Goal: Browse casually

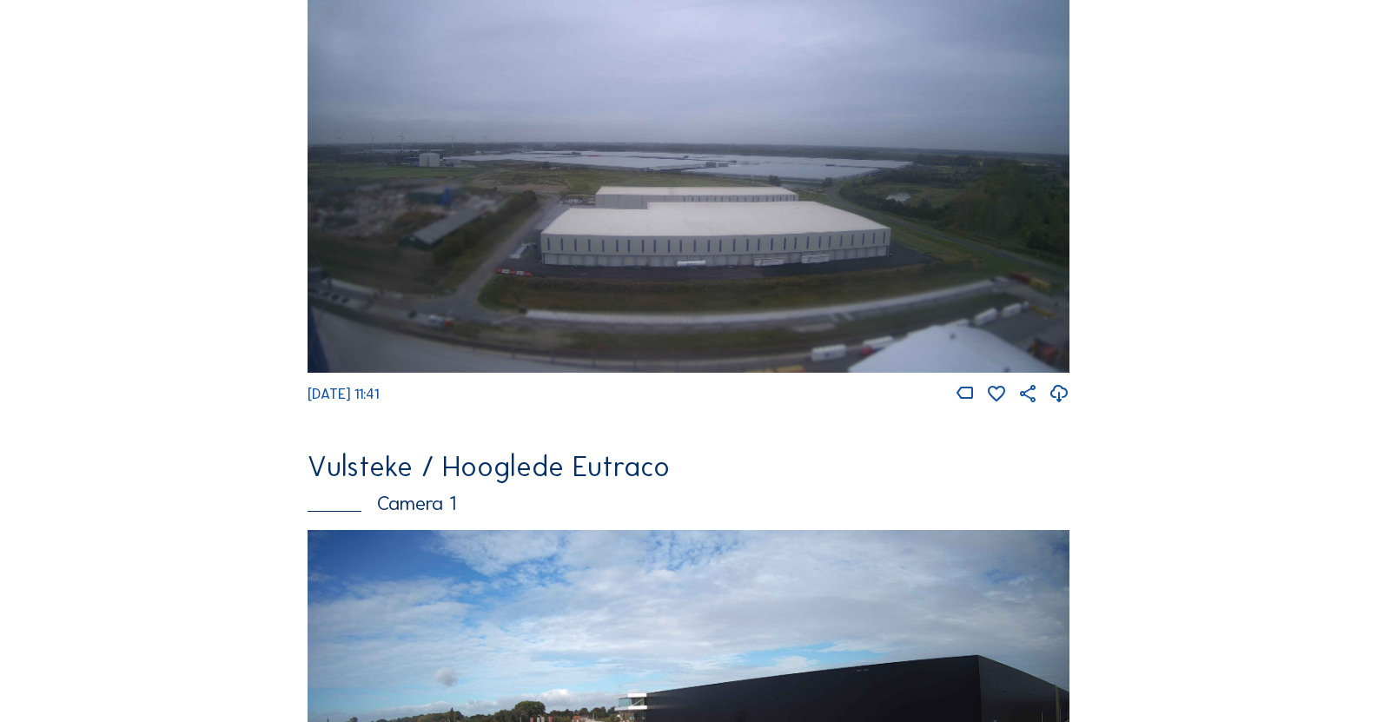
scroll to position [1216, 0]
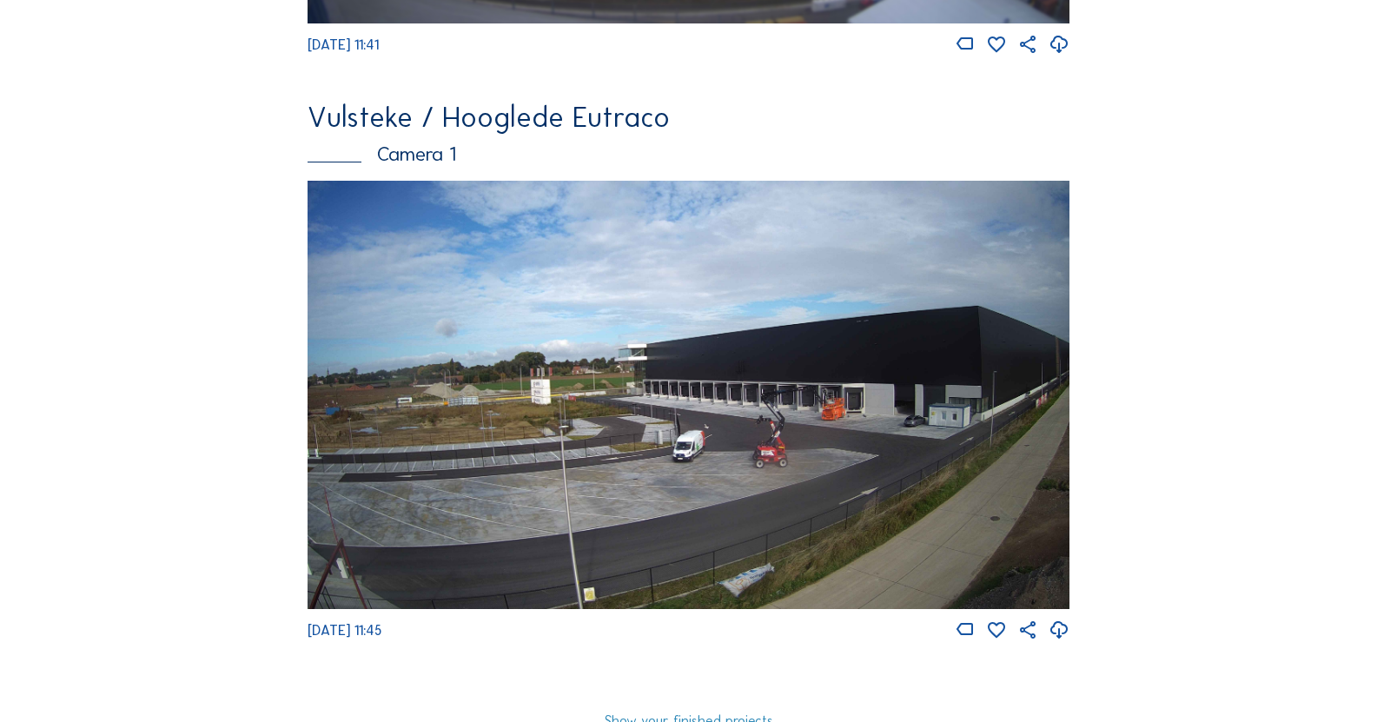
click at [936, 497] on img at bounding box center [689, 395] width 762 height 428
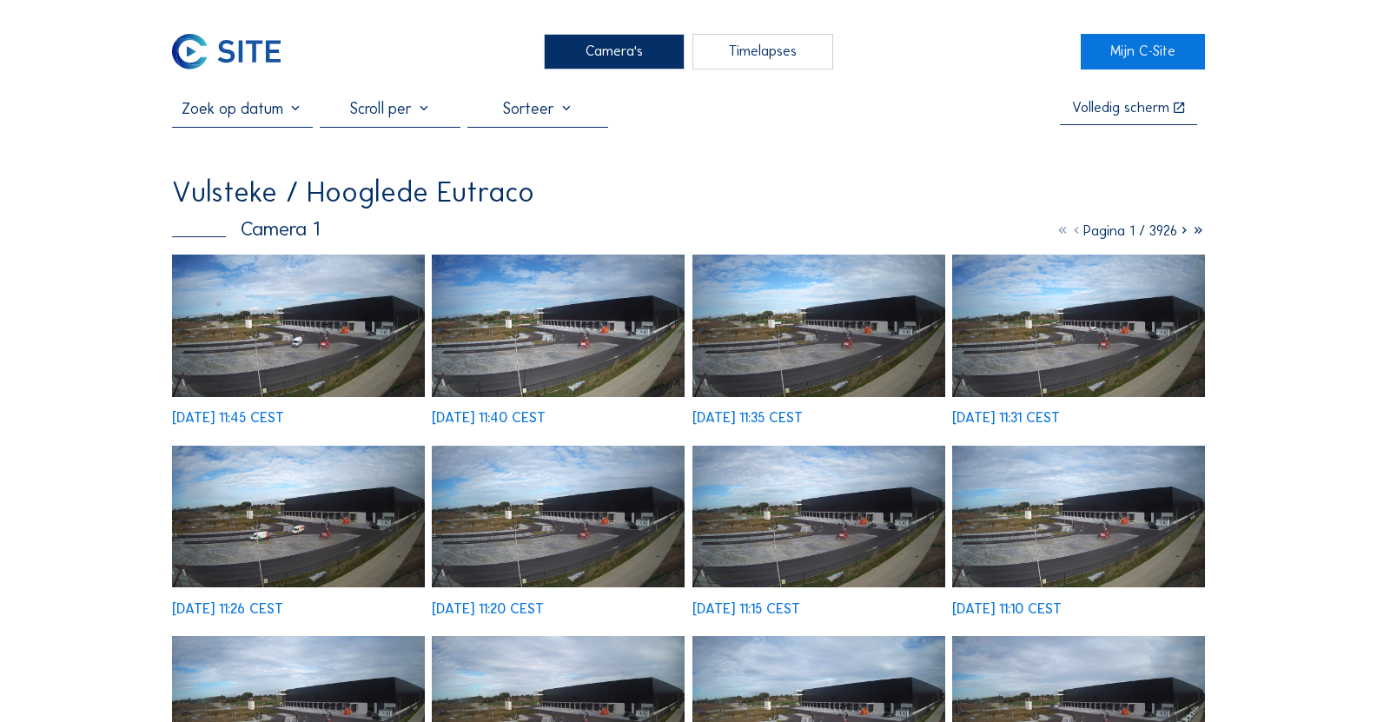
click at [331, 318] on img at bounding box center [298, 326] width 253 height 142
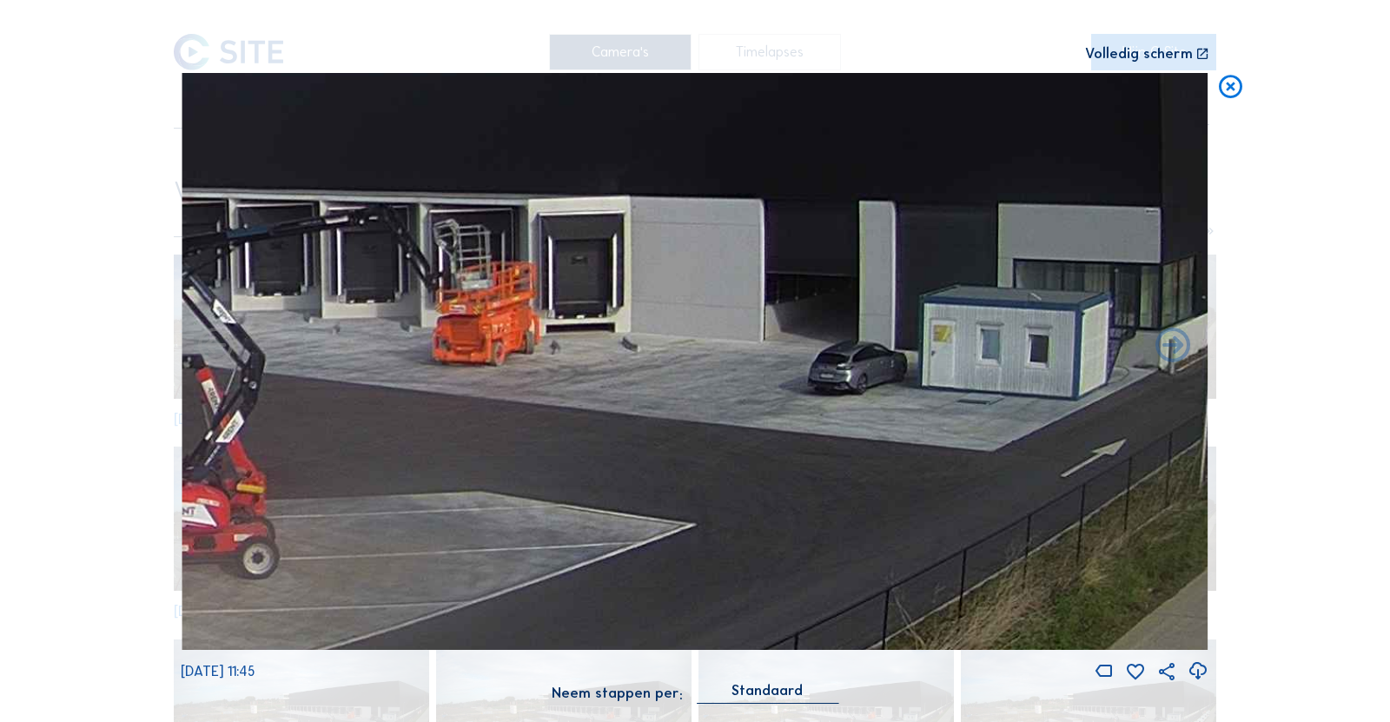
drag, startPoint x: 928, startPoint y: 383, endPoint x: 407, endPoint y: 394, distance: 520.5
click at [407, 394] on img at bounding box center [695, 362] width 1027 height 578
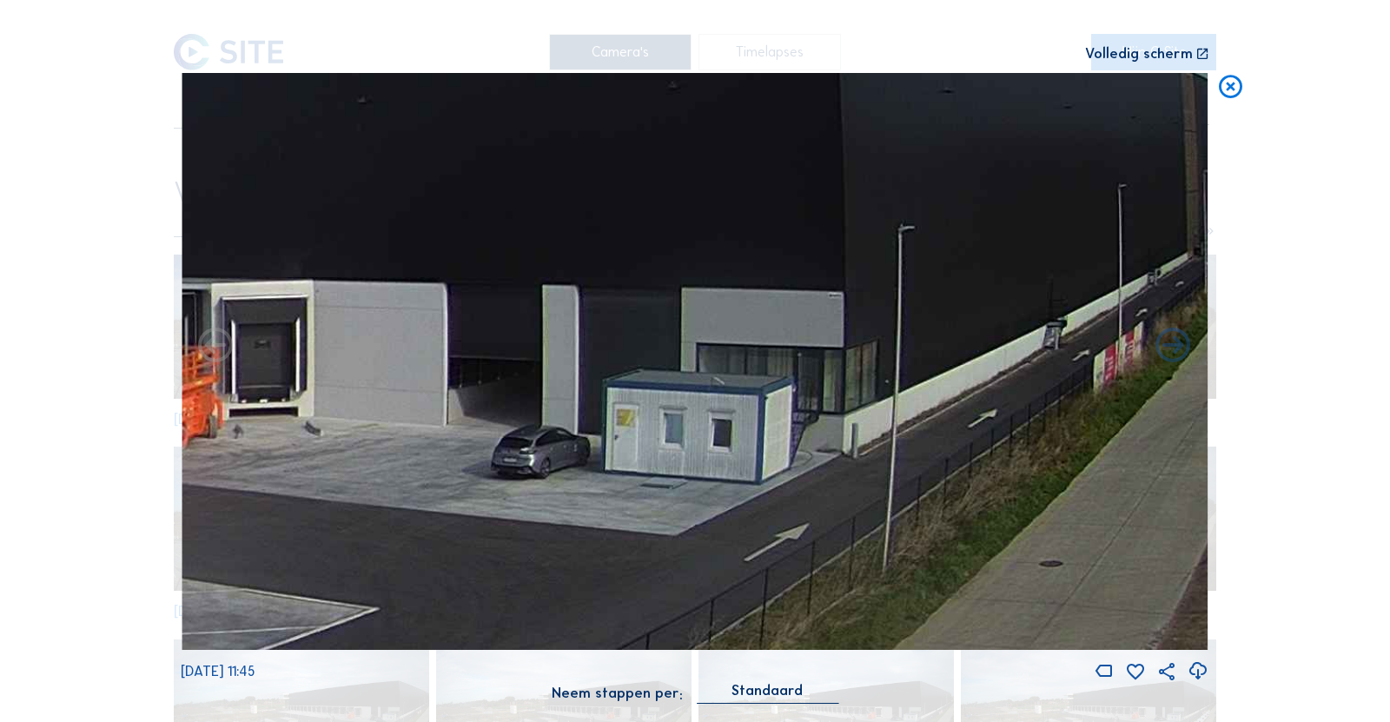
drag, startPoint x: 854, startPoint y: 365, endPoint x: 531, endPoint y: 471, distance: 340.1
click at [531, 472] on img at bounding box center [695, 362] width 1027 height 578
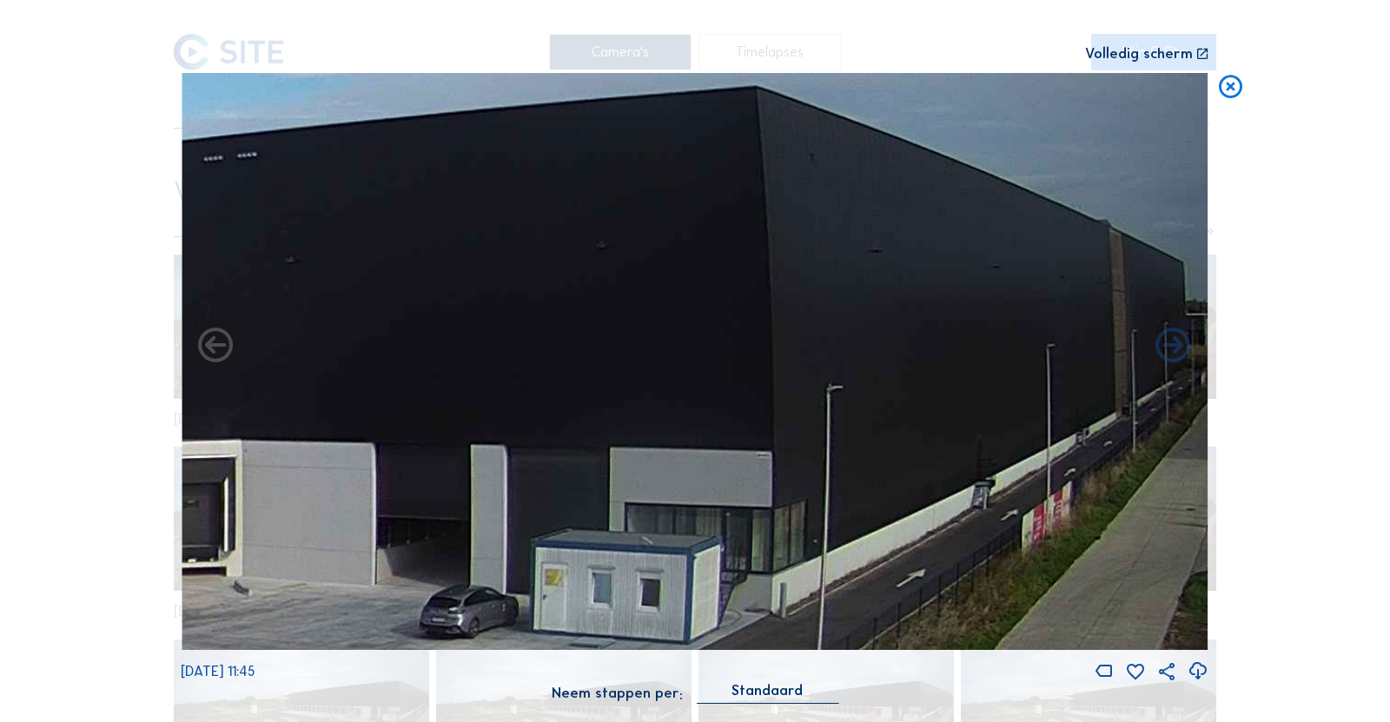
drag, startPoint x: 830, startPoint y: 395, endPoint x: 885, endPoint y: 509, distance: 126.3
click at [885, 509] on img at bounding box center [695, 362] width 1027 height 578
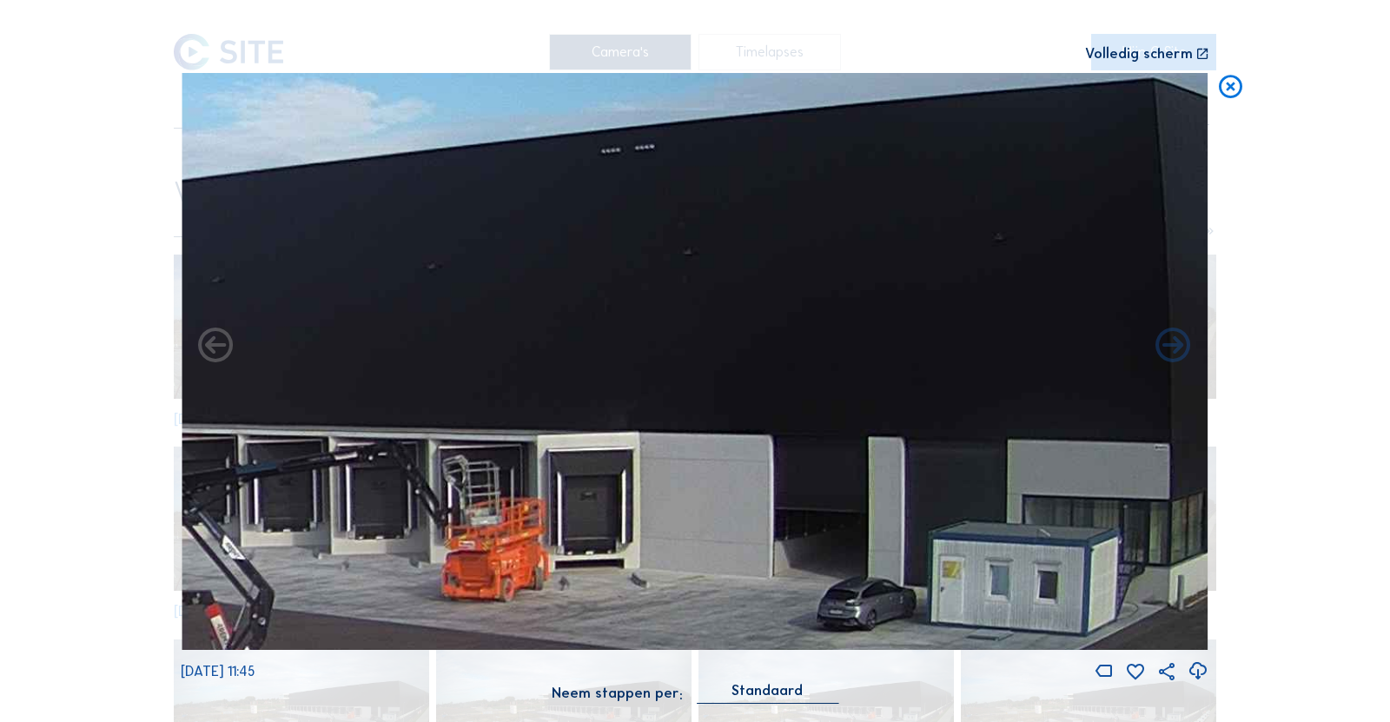
drag, startPoint x: 476, startPoint y: 476, endPoint x: 891, endPoint y: 492, distance: 415.5
click at [838, 492] on img at bounding box center [695, 362] width 1027 height 578
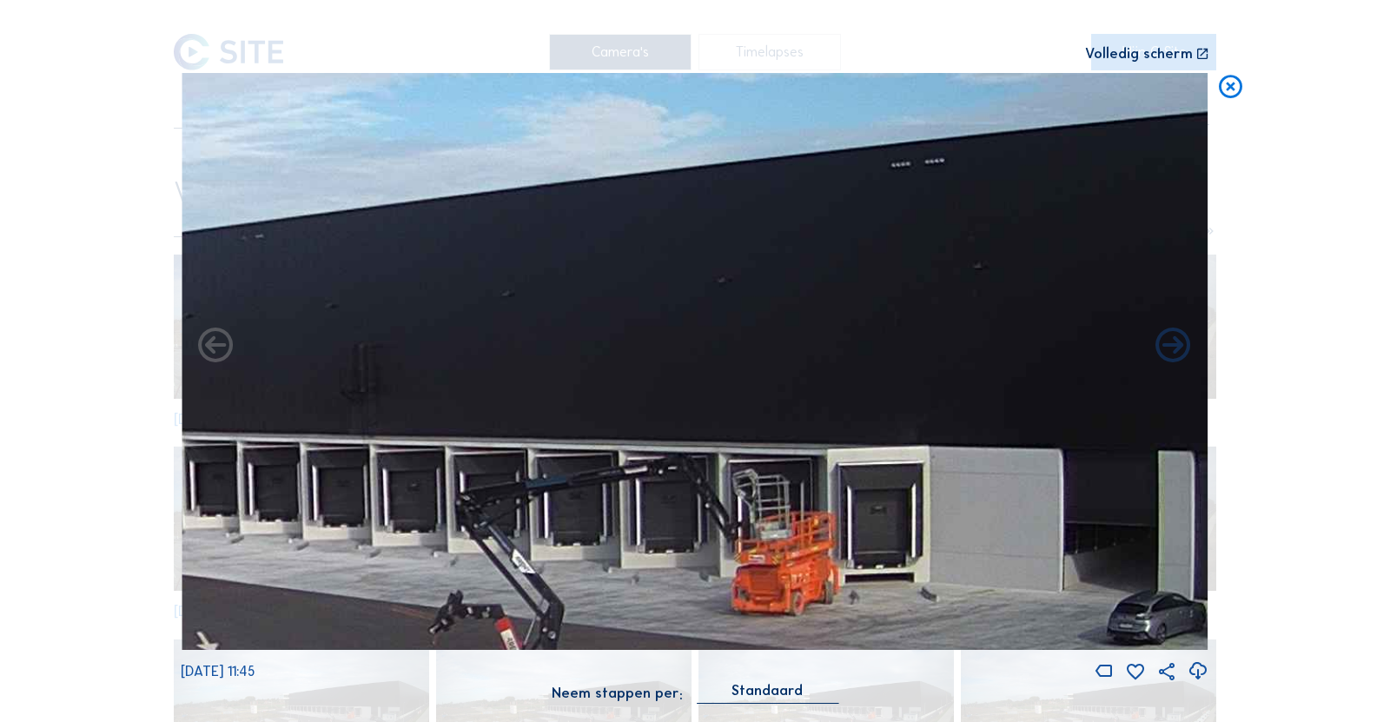
drag, startPoint x: 508, startPoint y: 465, endPoint x: 822, endPoint y: 472, distance: 313.7
click at [810, 472] on img at bounding box center [695, 362] width 1027 height 578
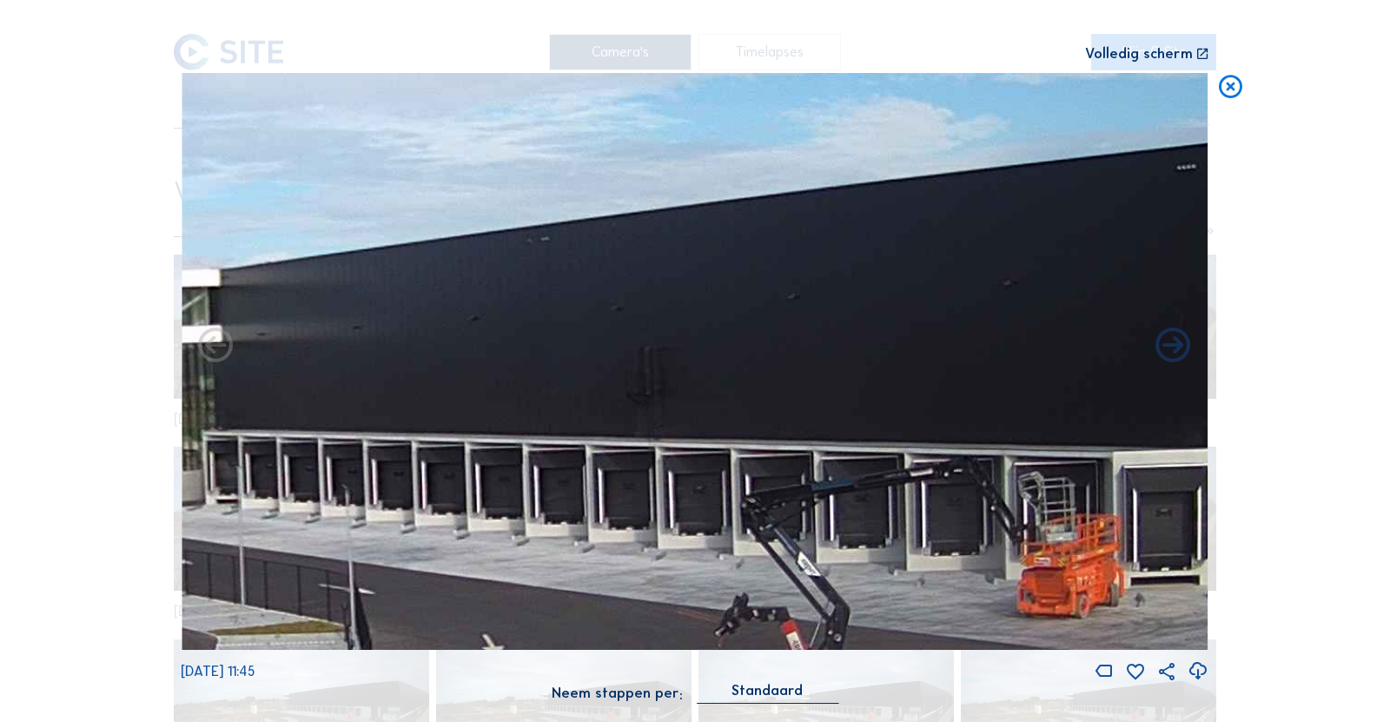
drag, startPoint x: 514, startPoint y: 447, endPoint x: 598, endPoint y: 443, distance: 83.5
click at [764, 453] on img at bounding box center [695, 362] width 1027 height 578
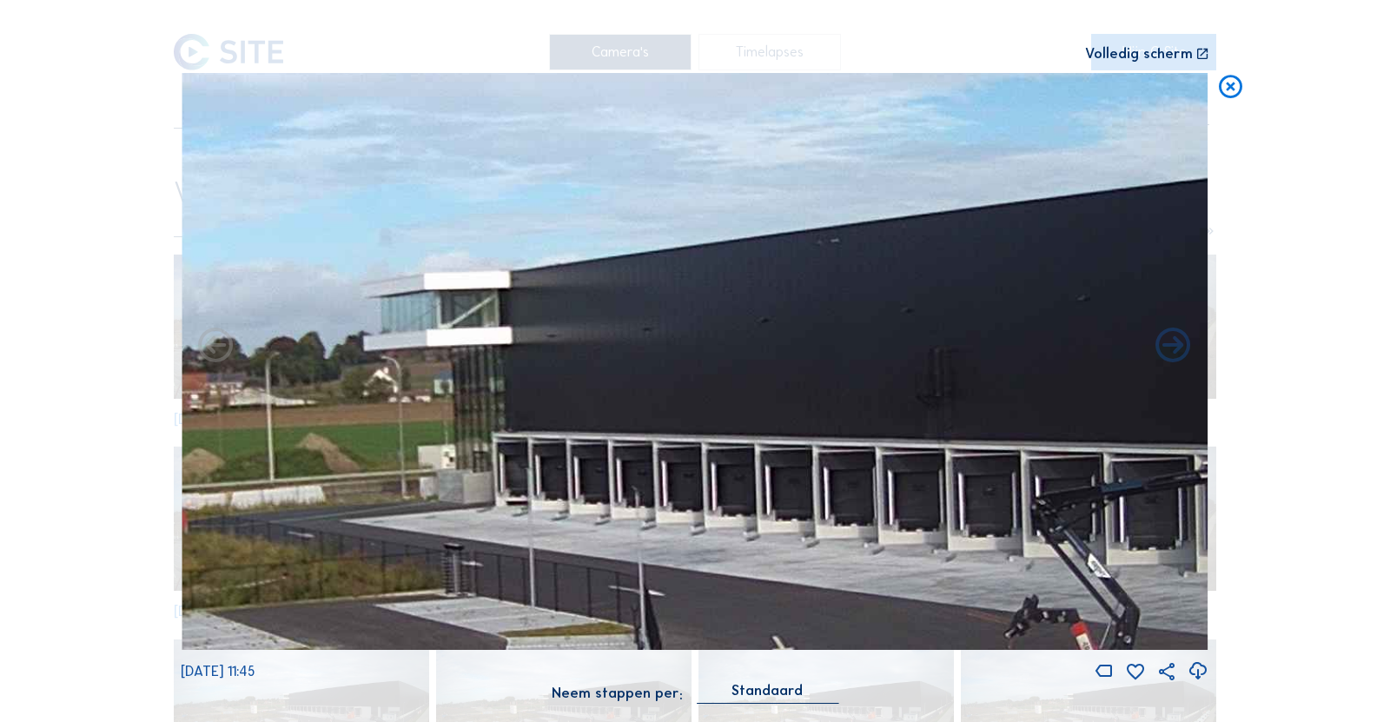
drag, startPoint x: 568, startPoint y: 433, endPoint x: 805, endPoint y: 448, distance: 237.7
click at [796, 447] on img at bounding box center [695, 362] width 1027 height 578
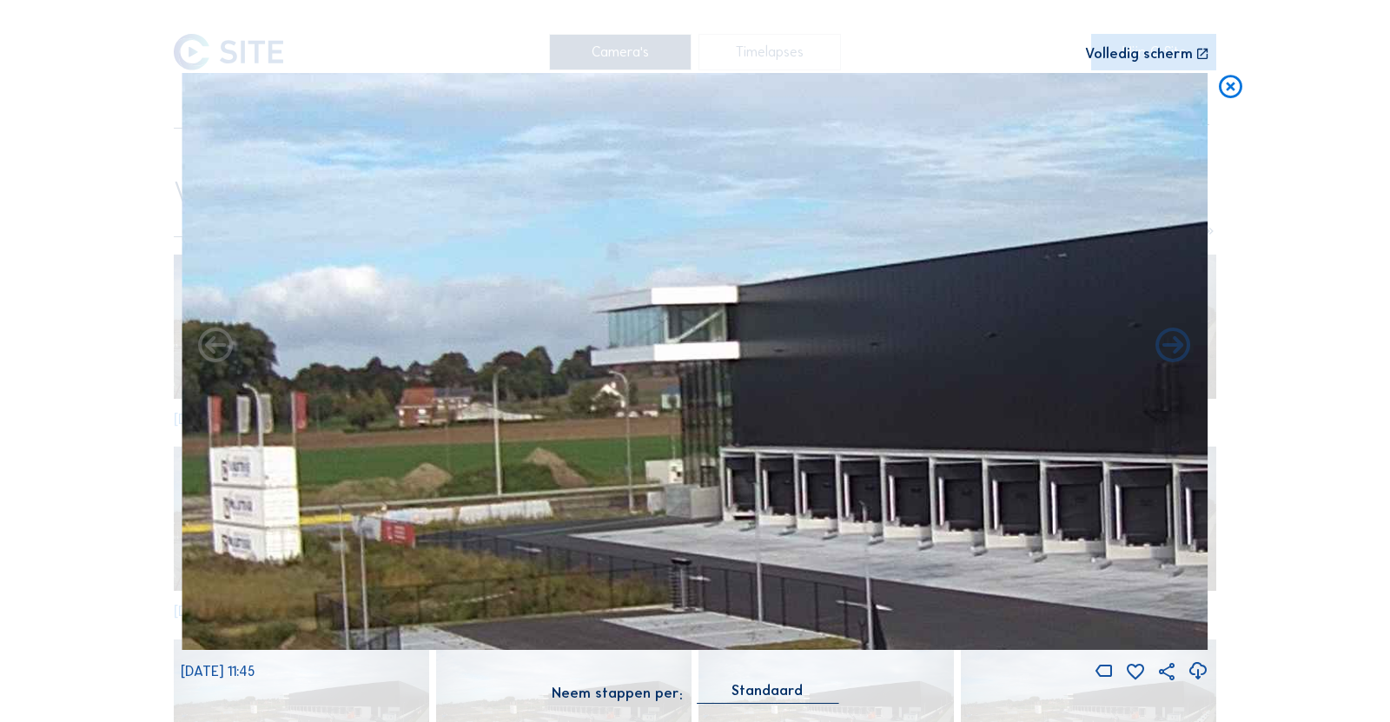
drag, startPoint x: 800, startPoint y: 407, endPoint x: 876, endPoint y: 335, distance: 103.9
click at [840, 371] on img at bounding box center [695, 362] width 1027 height 578
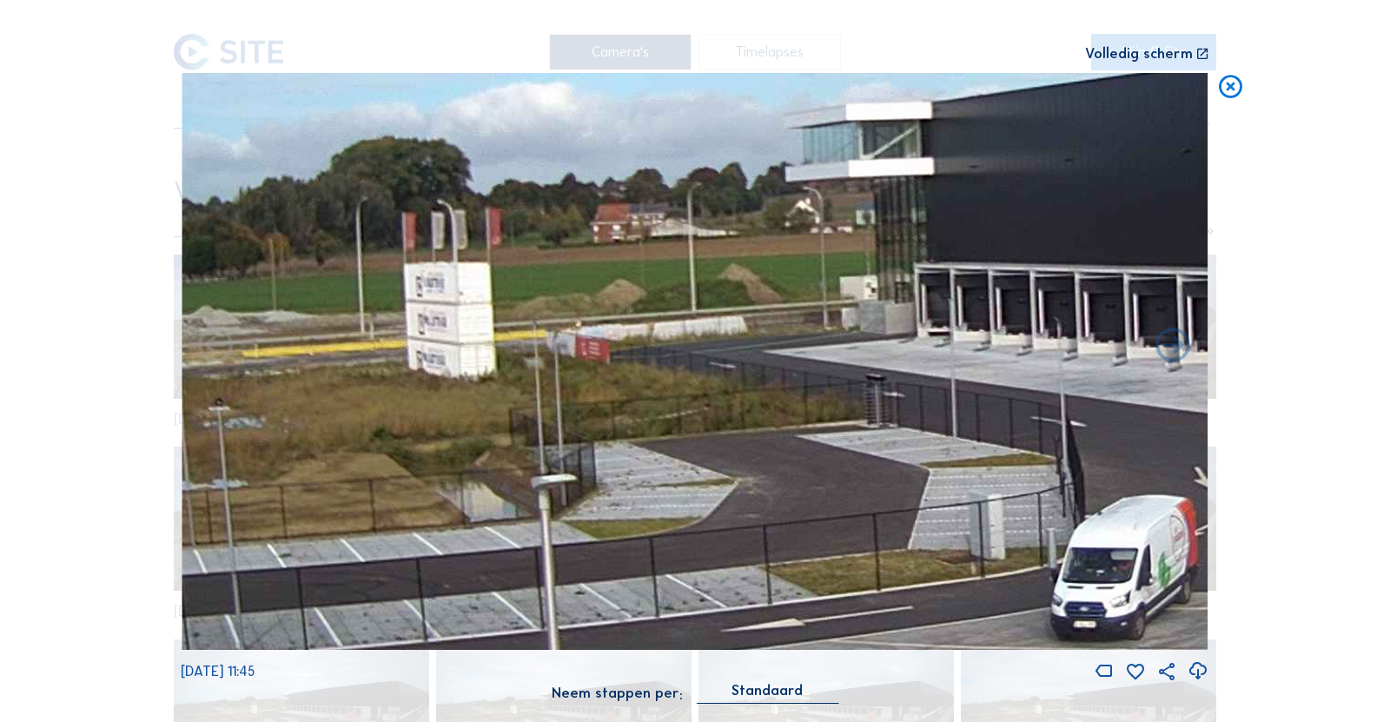
drag, startPoint x: 680, startPoint y: 445, endPoint x: 975, endPoint y: 280, distance: 337.6
click at [968, 282] on img at bounding box center [695, 362] width 1027 height 578
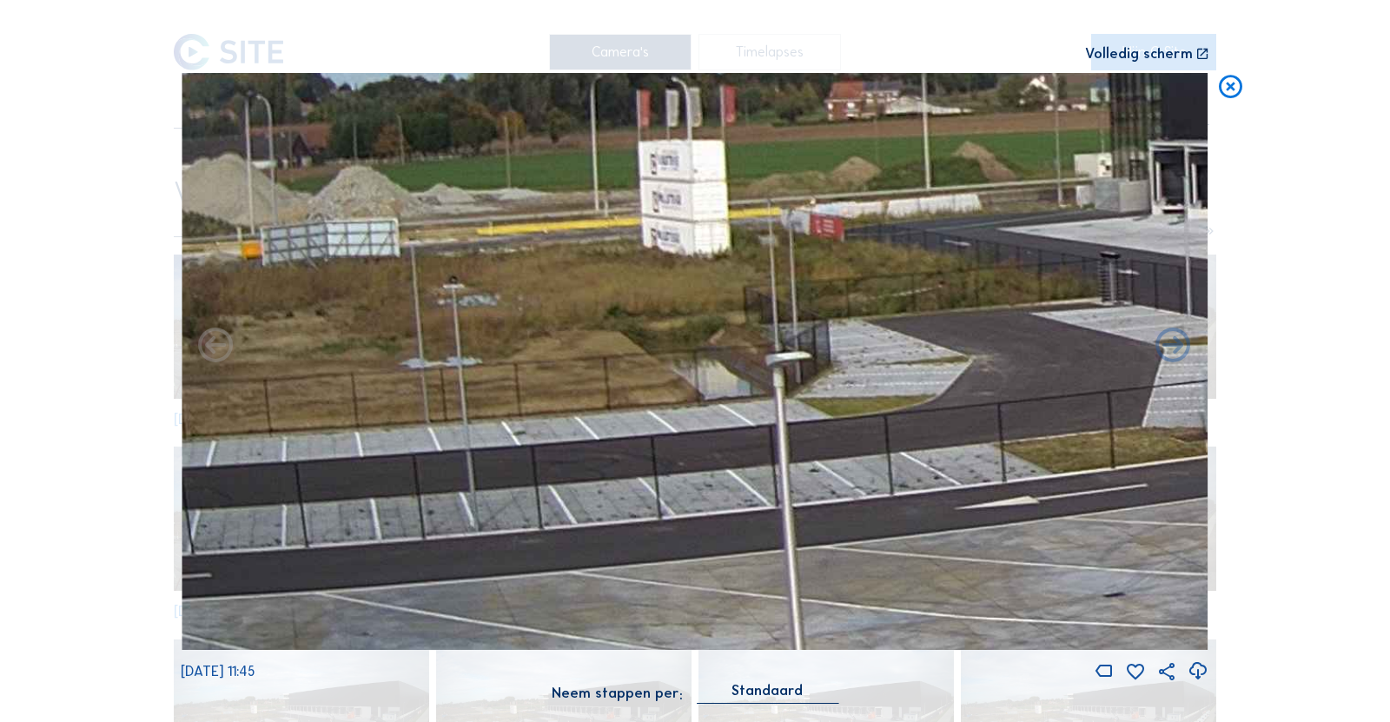
drag, startPoint x: 564, startPoint y: 438, endPoint x: 1057, endPoint y: 289, distance: 515.3
click at [1006, 294] on img at bounding box center [695, 362] width 1027 height 578
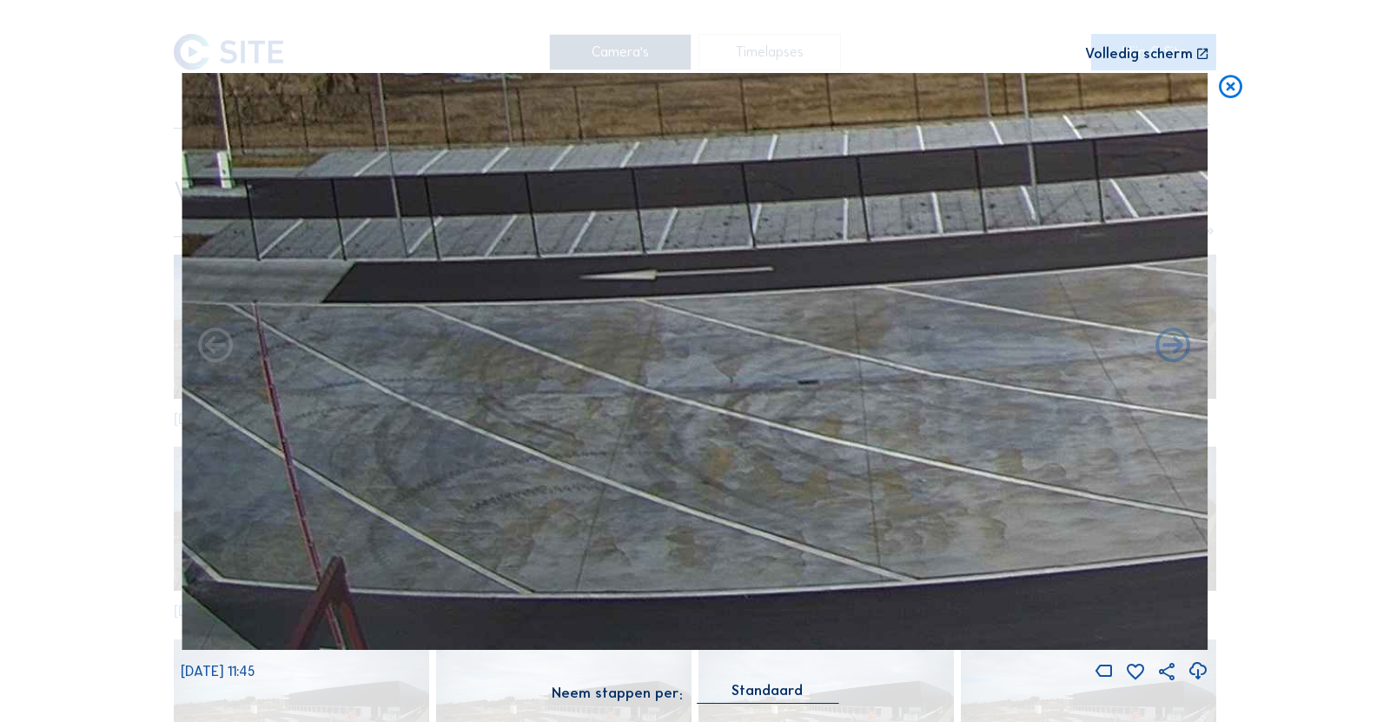
drag, startPoint x: 985, startPoint y: 279, endPoint x: 1000, endPoint y: 286, distance: 16.3
click at [1049, 270] on img at bounding box center [695, 362] width 1027 height 578
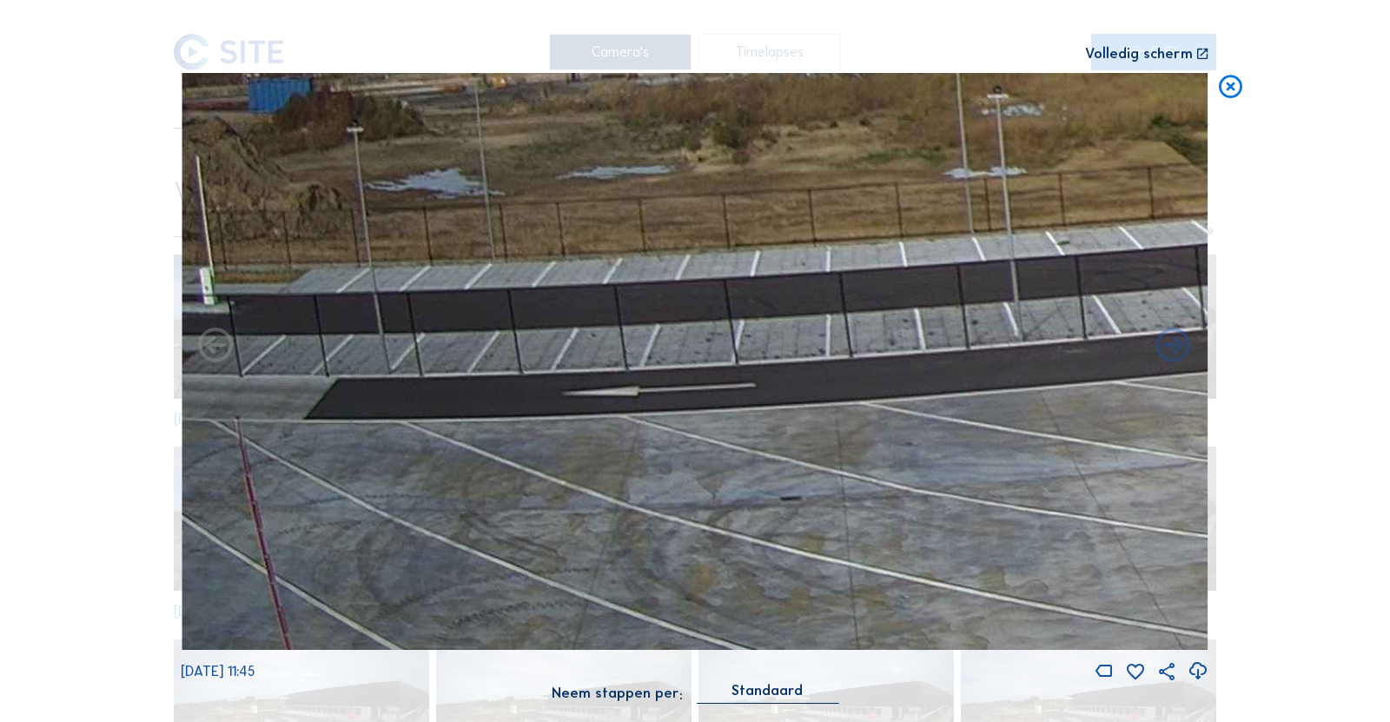
drag, startPoint x: 748, startPoint y: 352, endPoint x: 1134, endPoint y: 477, distance: 405.5
click at [1134, 477] on img at bounding box center [695, 362] width 1027 height 578
click at [1235, 76] on icon at bounding box center [1230, 87] width 28 height 29
